Goal: Transaction & Acquisition: Purchase product/service

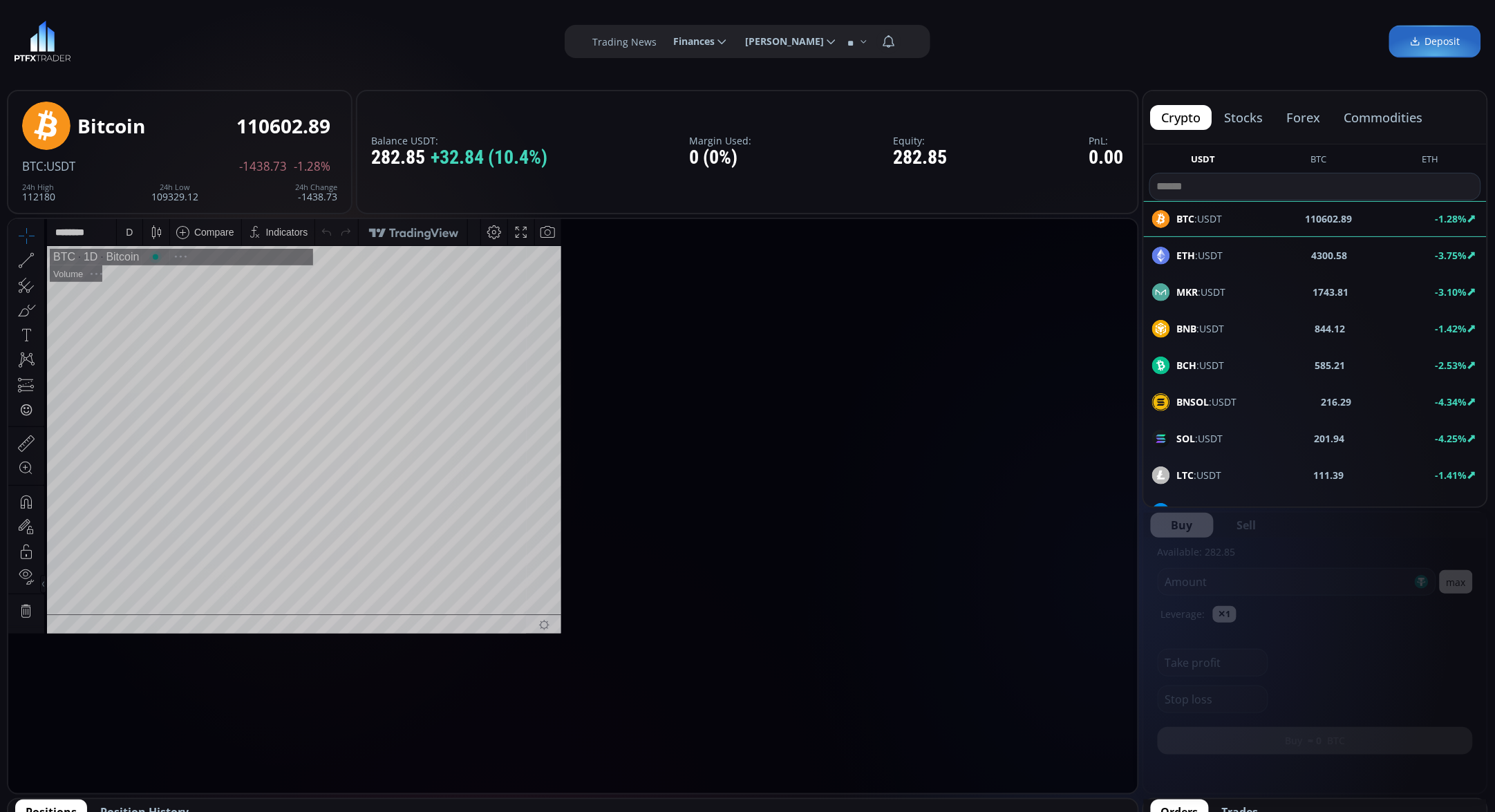
scroll to position [194, 0]
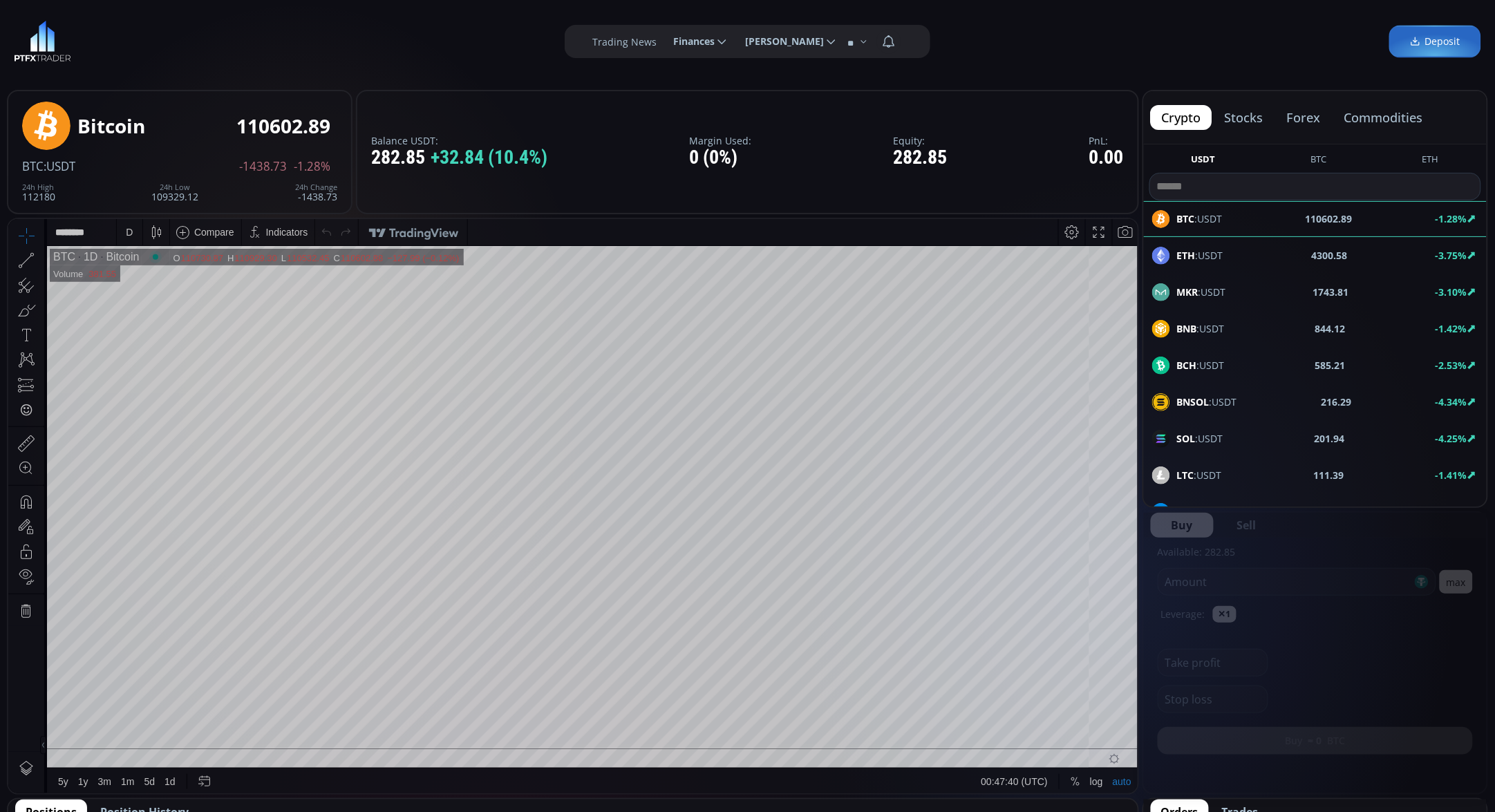
click at [700, 49] on span "Finances" at bounding box center [688, 41] width 51 height 27
click at [662, 49] on input "********" at bounding box center [662, 41] width 0 height 14
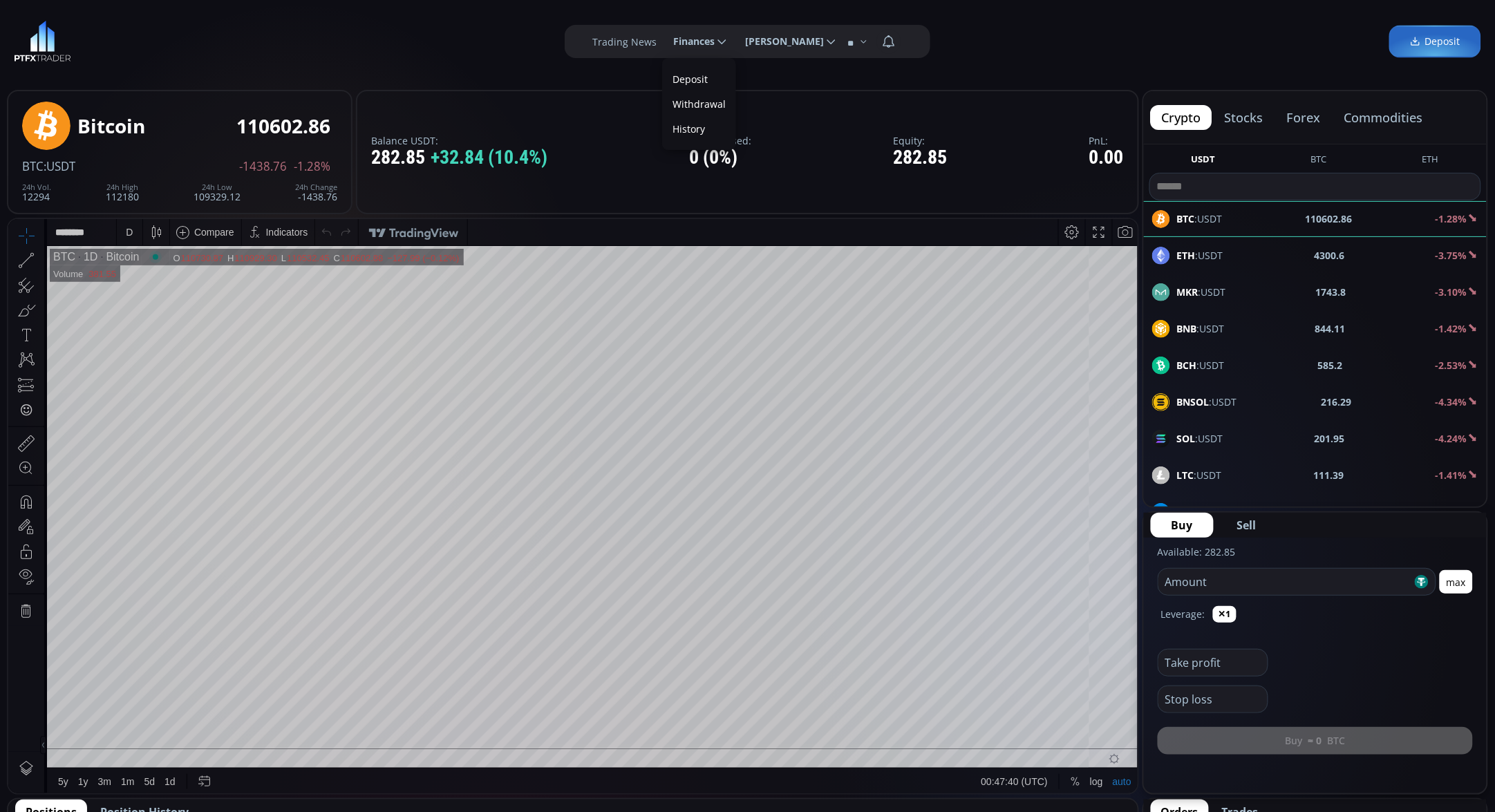
scroll to position [0, 42]
click at [692, 72] on link "Deposit" at bounding box center [699, 79] width 67 height 21
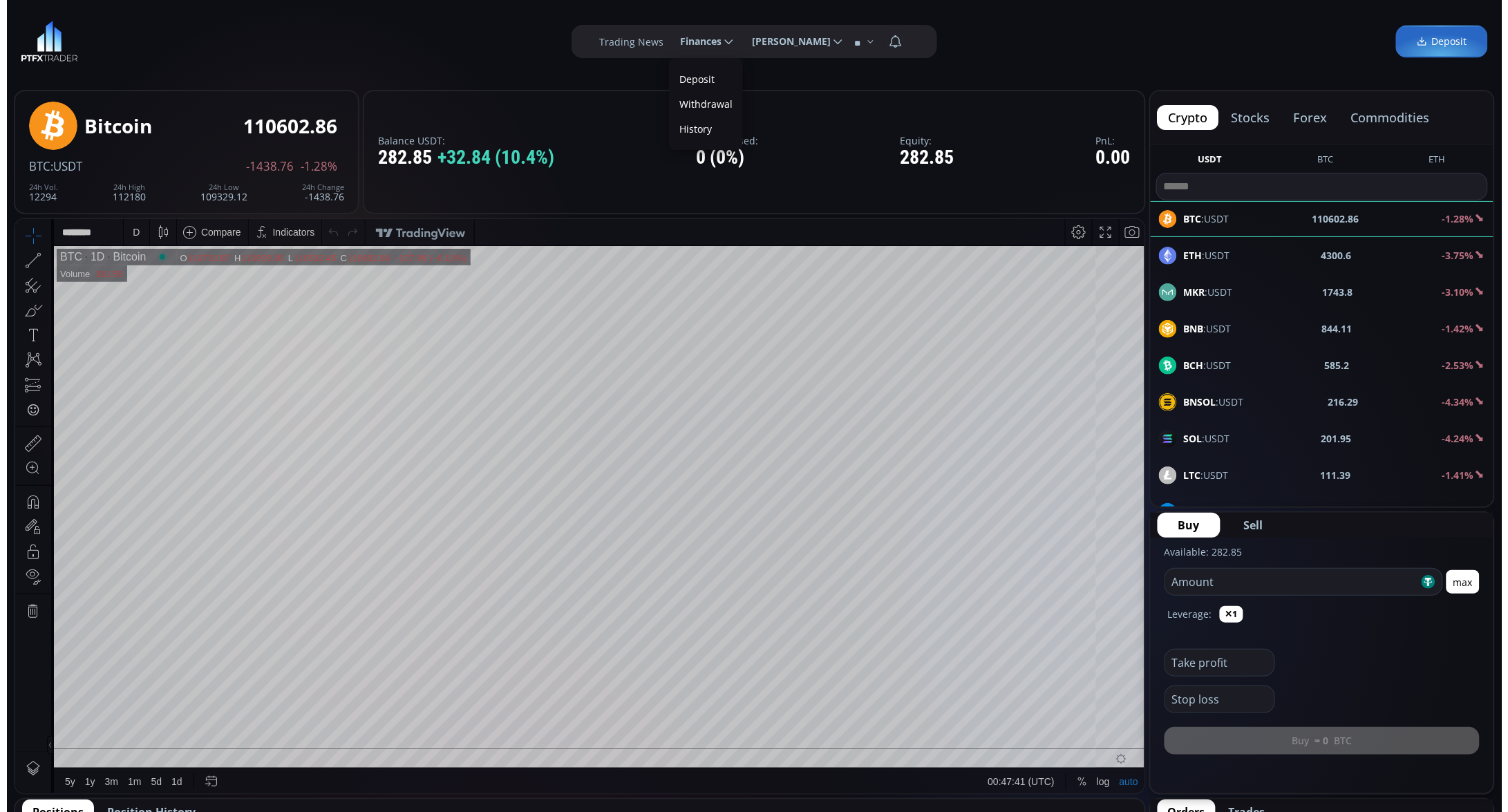
scroll to position [0, 0]
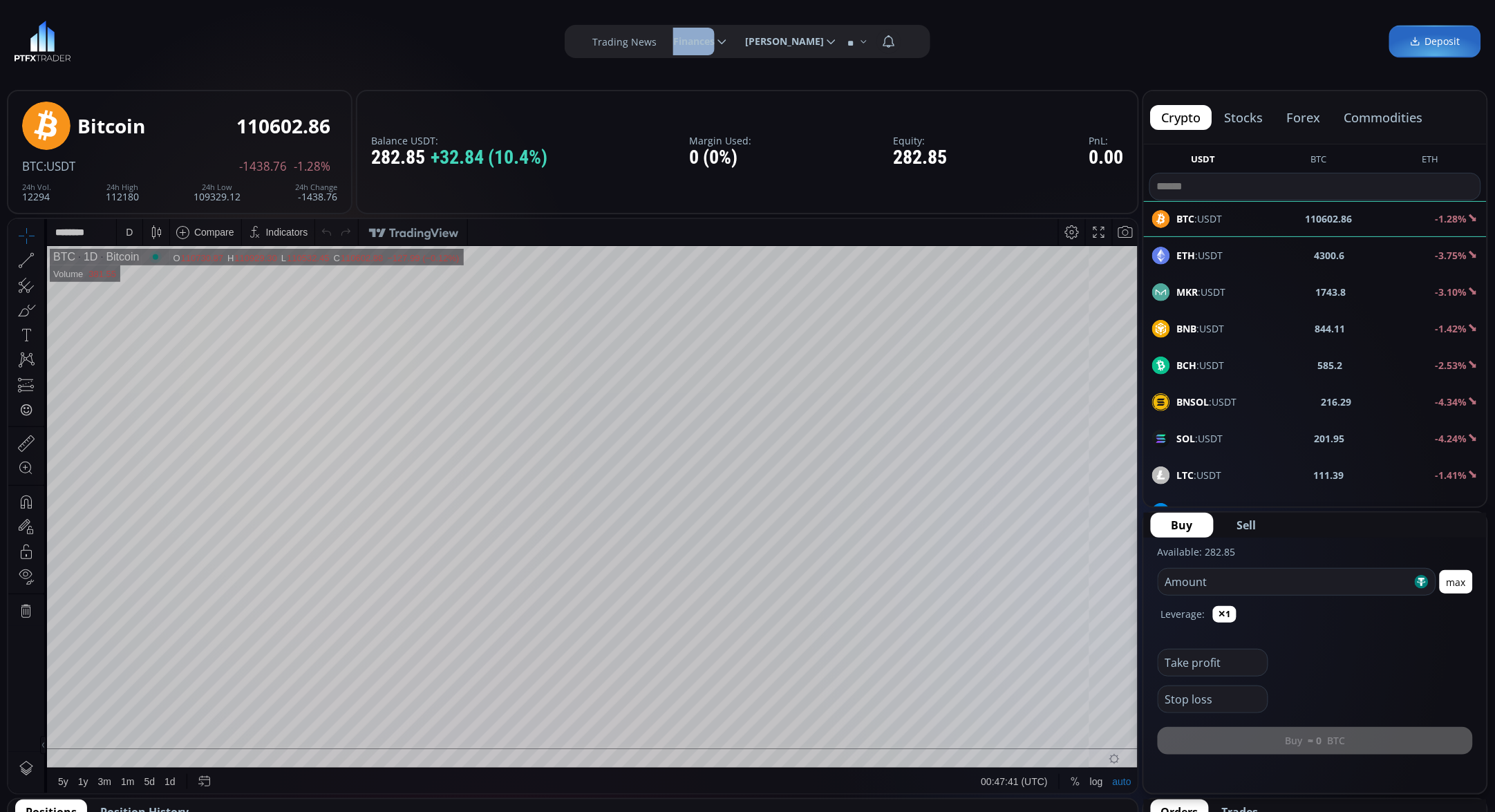
click at [692, 72] on div "**********" at bounding box center [748, 41] width 1495 height 83
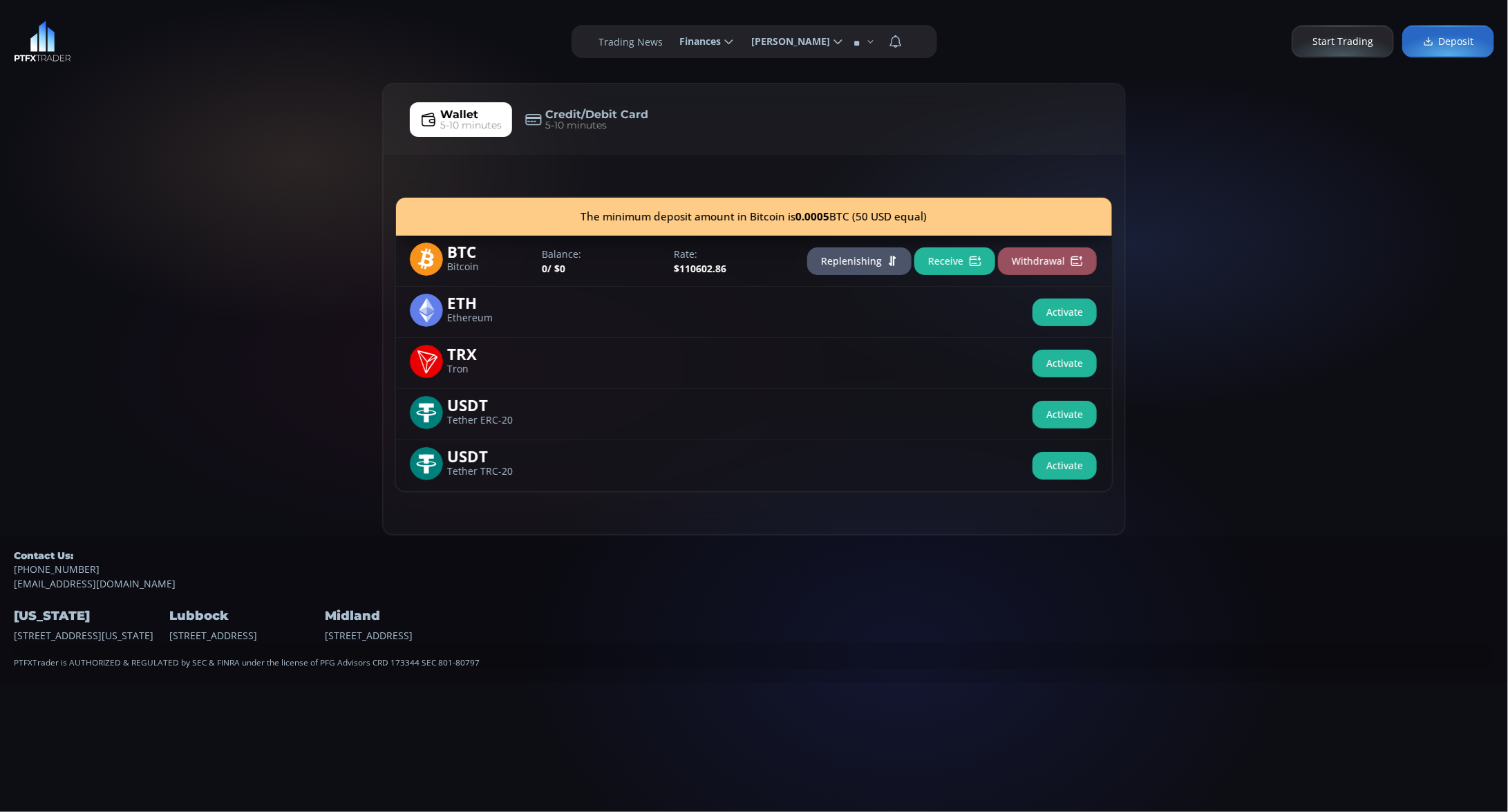
click at [897, 266] on button "Replenishing" at bounding box center [859, 261] width 104 height 27
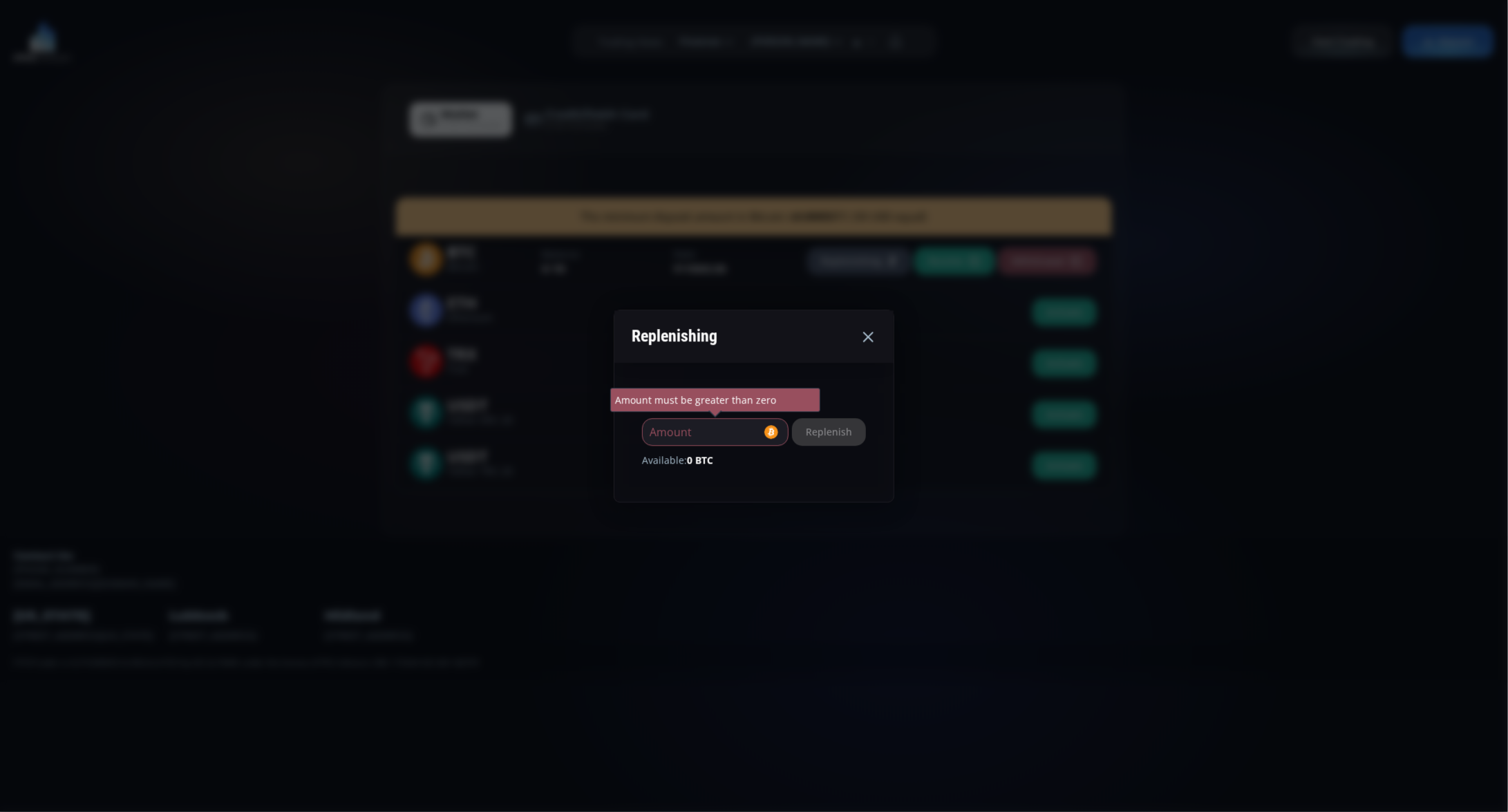
click at [876, 331] on icon at bounding box center [868, 337] width 17 height 17
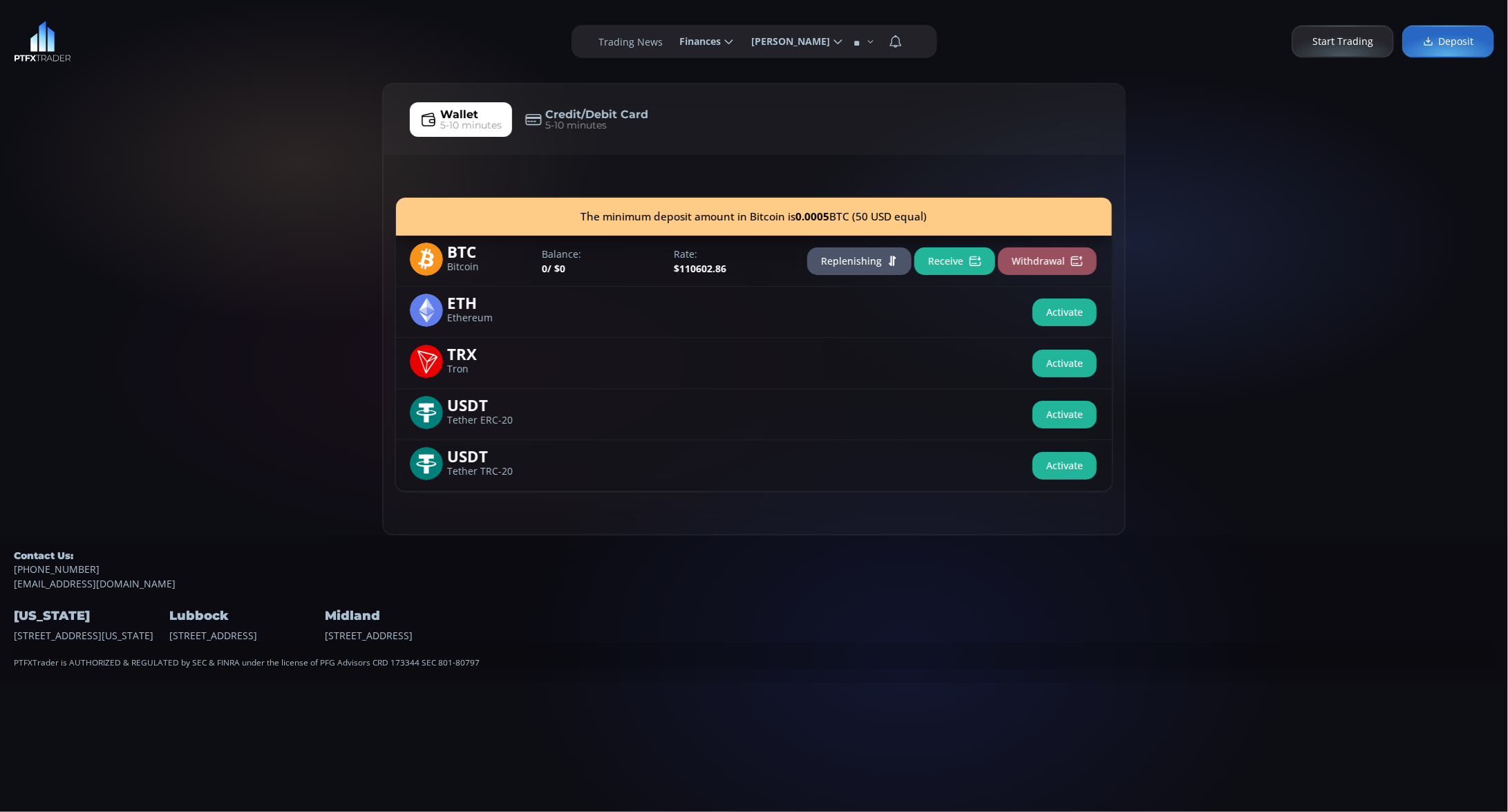
click at [620, 103] on link "Credit/Debit Card 5-10 minutes" at bounding box center [586, 119] width 144 height 34
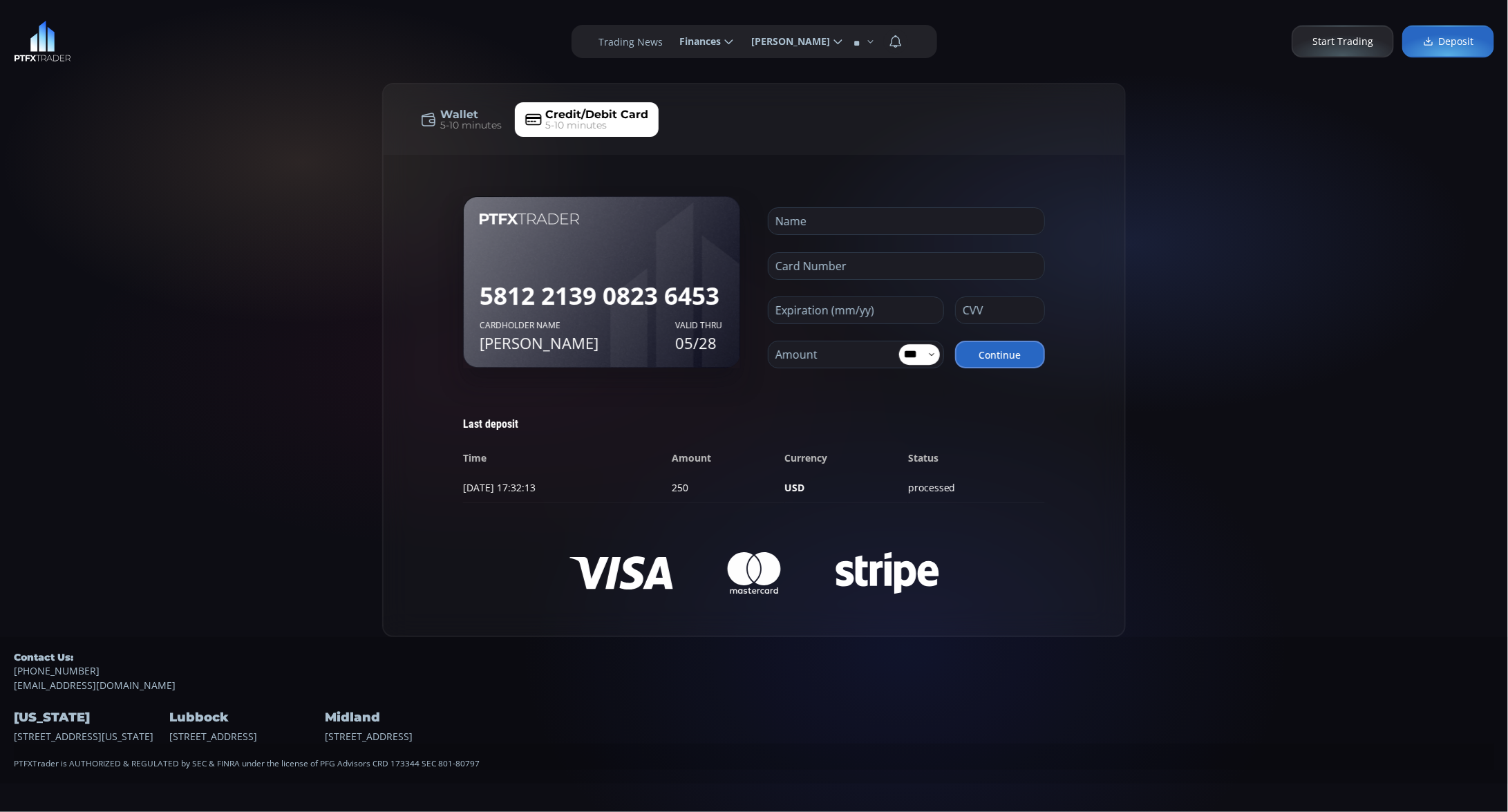
click at [454, 128] on span "5-10 minutes" at bounding box center [471, 125] width 62 height 14
